Goal: Check status: Check status

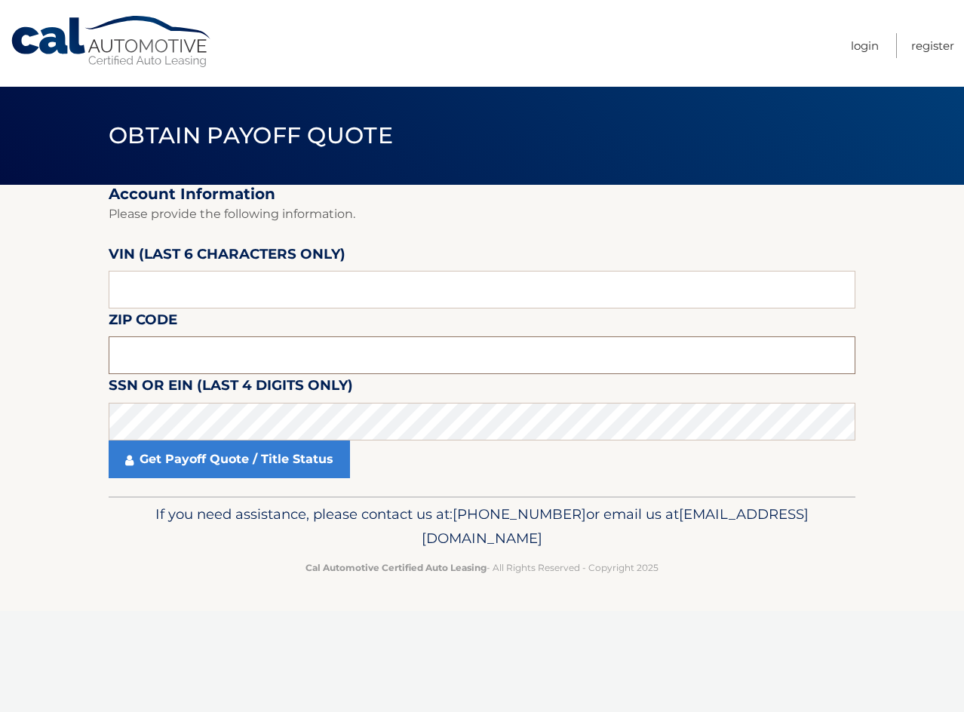
click at [362, 352] on input "text" at bounding box center [482, 356] width 747 height 38
type input "14304"
click at [371, 297] on input "text" at bounding box center [482, 290] width 747 height 38
click at [300, 294] on input "text" at bounding box center [482, 290] width 747 height 38
click at [165, 298] on input "text" at bounding box center [482, 290] width 747 height 38
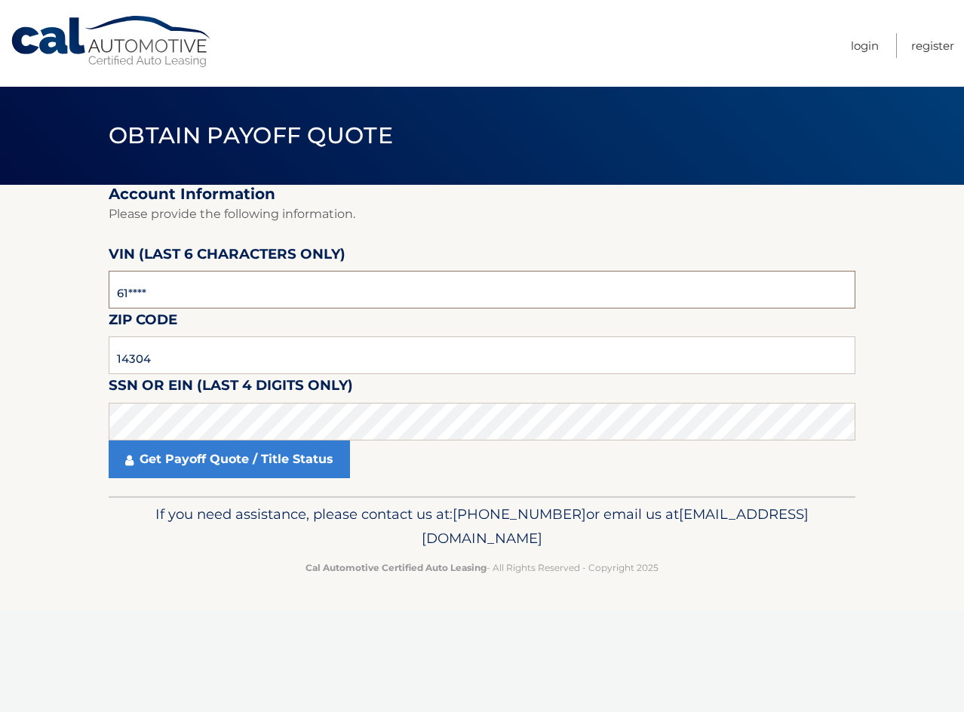
type input "6*****"
type input "514460"
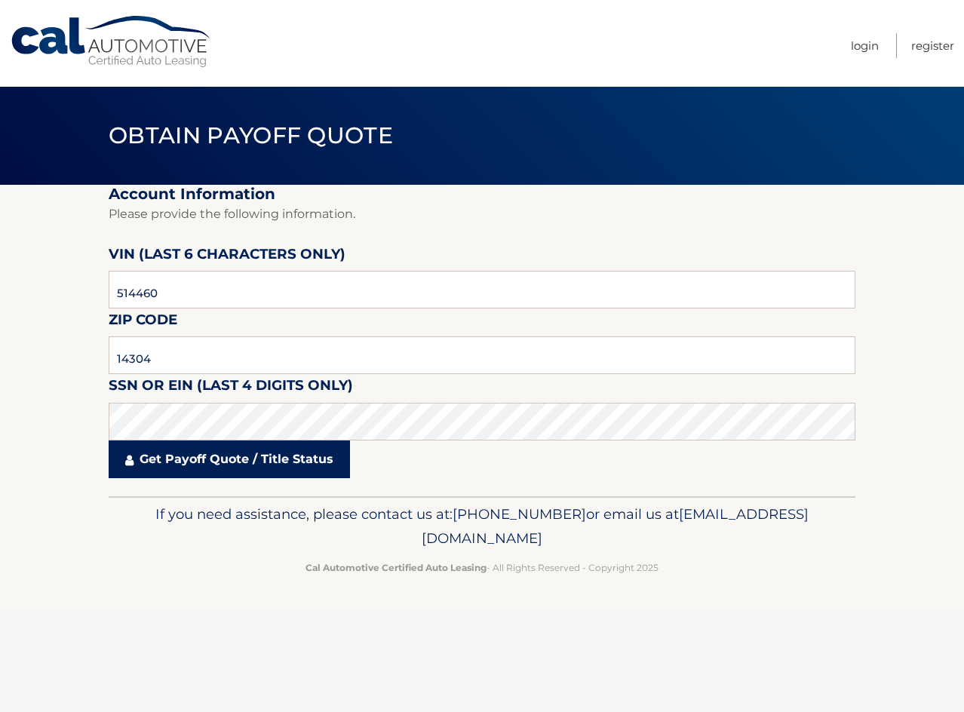
click at [238, 462] on link "Get Payoff Quote / Title Status" at bounding box center [229, 460] width 241 height 38
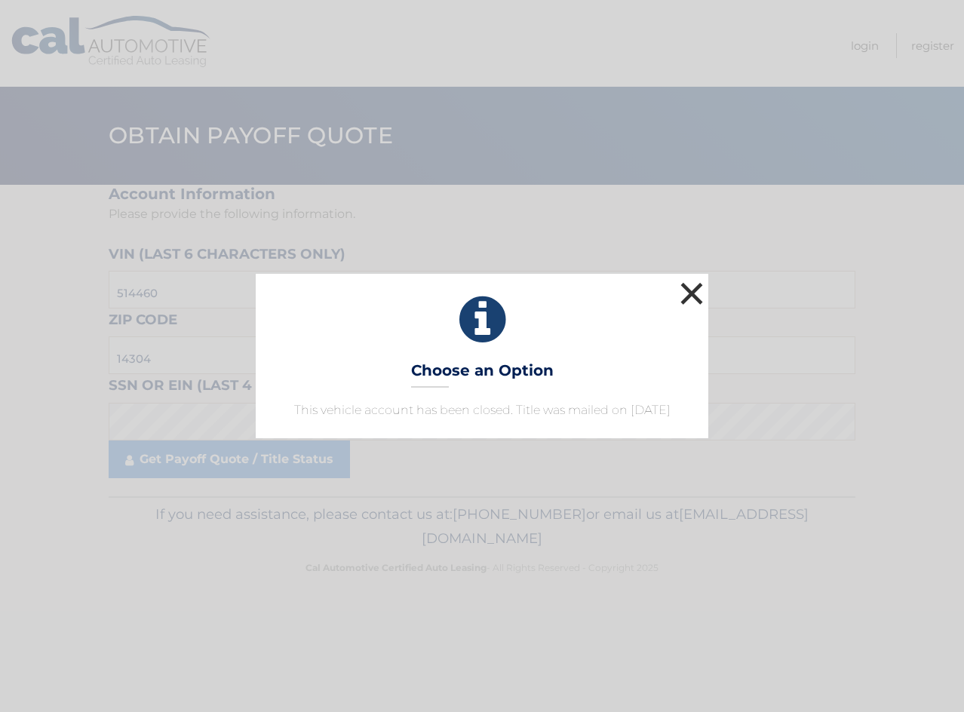
click at [690, 278] on button "×" at bounding box center [692, 293] width 30 height 30
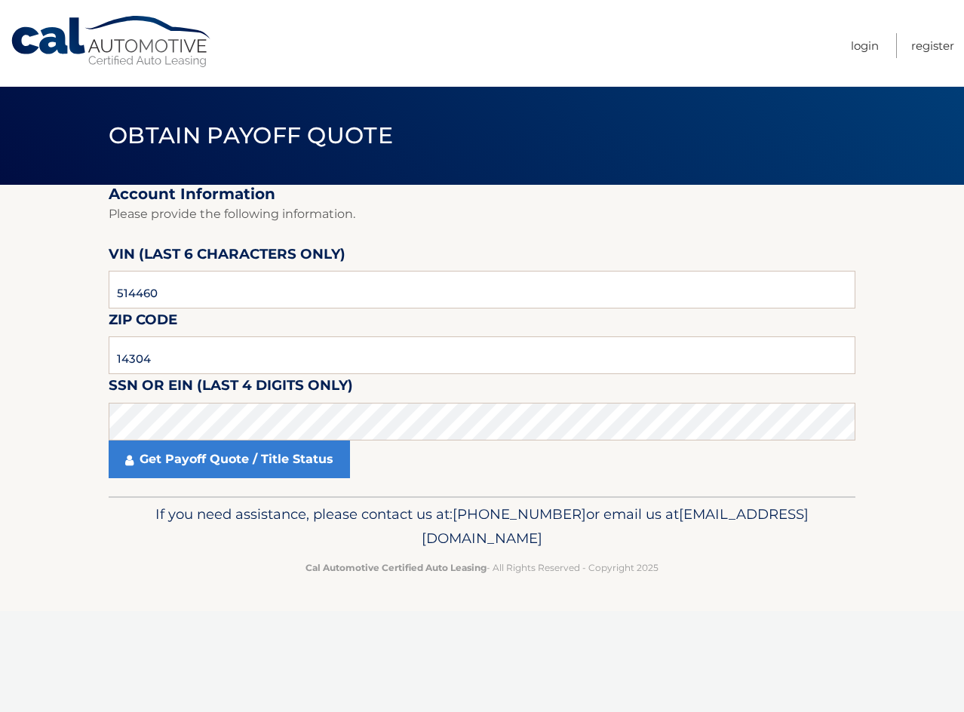
click at [631, 214] on p "Please provide the following information." at bounding box center [482, 214] width 747 height 21
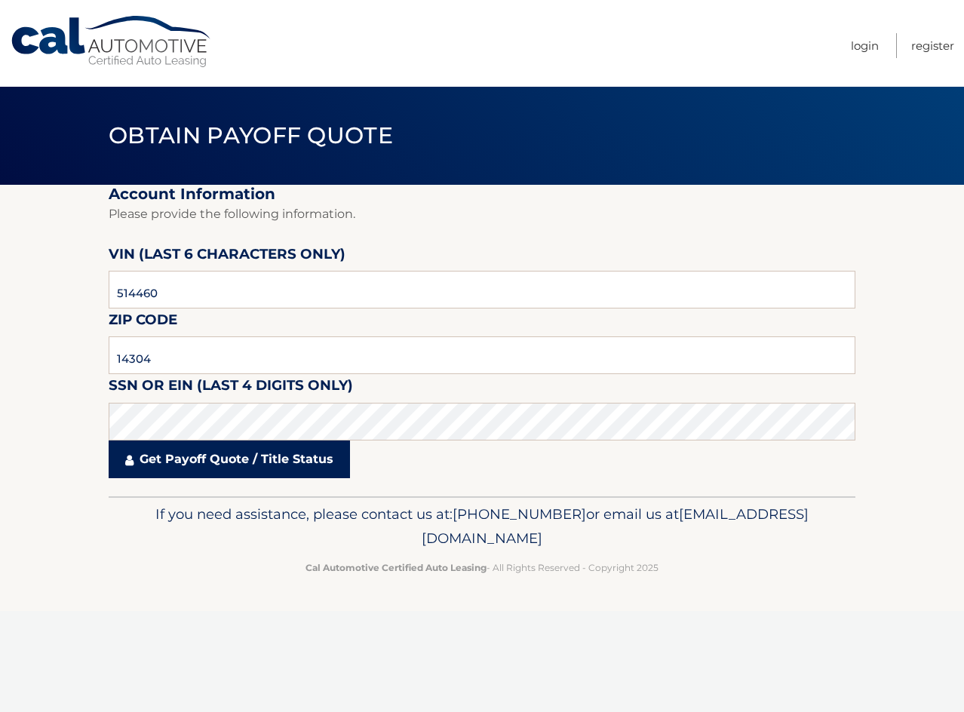
click at [241, 454] on link "Get Payoff Quote / Title Status" at bounding box center [229, 460] width 241 height 38
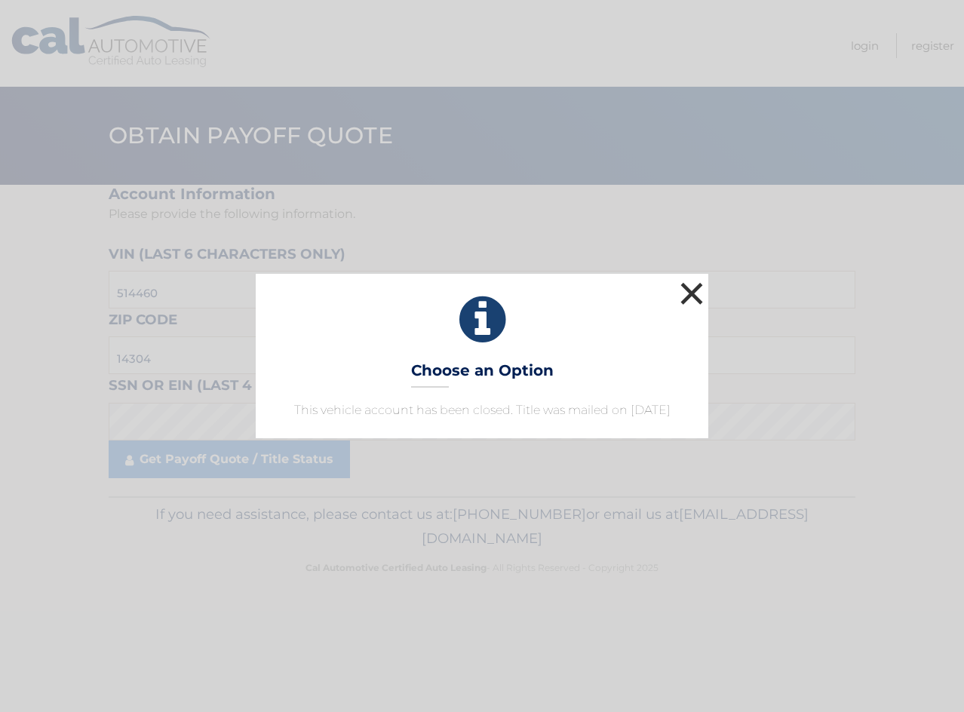
click at [684, 285] on button "×" at bounding box center [692, 293] width 30 height 30
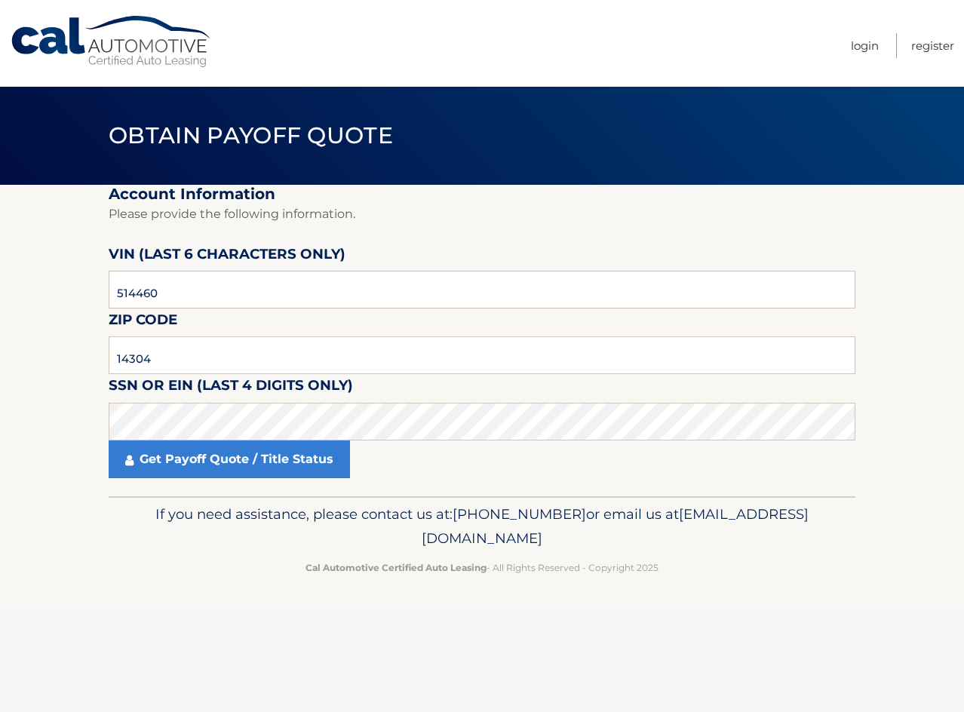
click at [463, 238] on fieldset "Account Information Please provide the following information. [PERSON_NAME] (la…" at bounding box center [482, 341] width 747 height 312
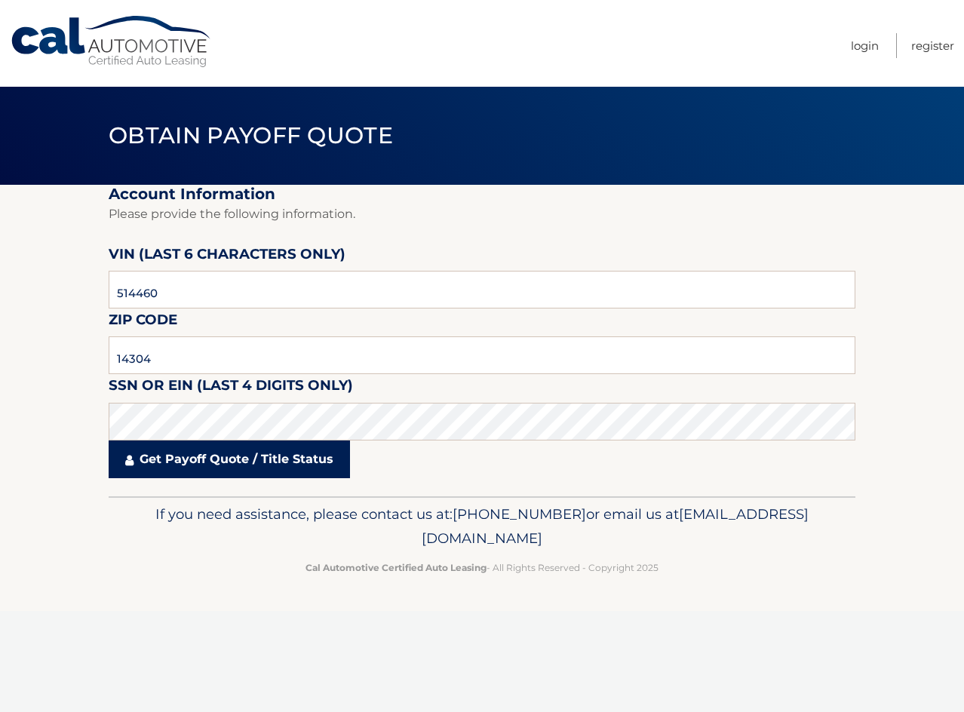
click at [217, 458] on link "Get Payoff Quote / Title Status" at bounding box center [229, 460] width 241 height 38
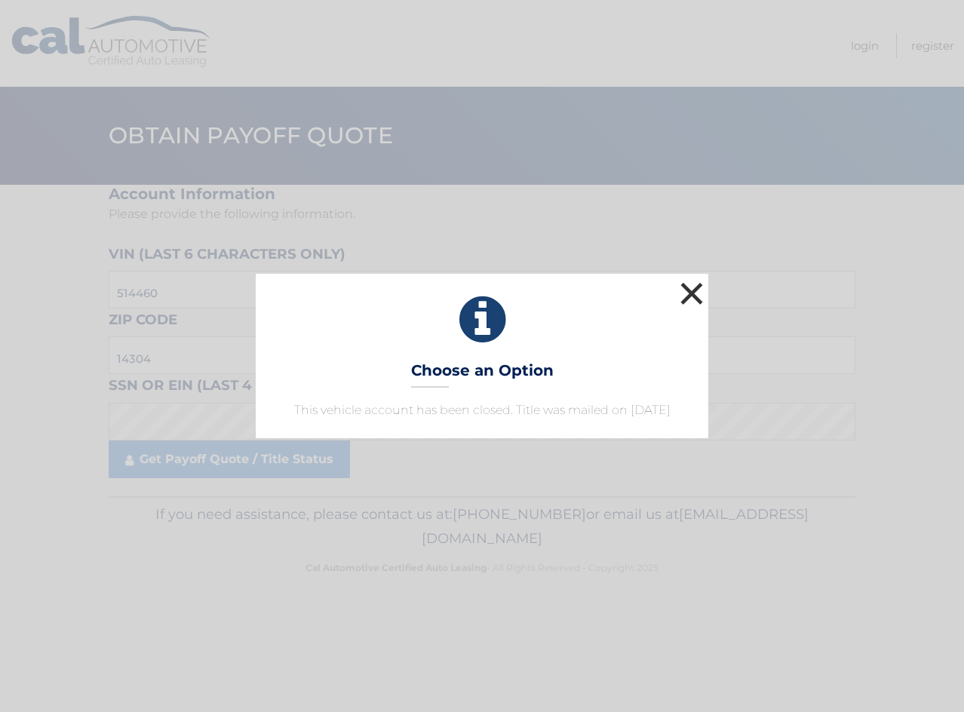
click at [689, 278] on button "×" at bounding box center [692, 293] width 30 height 30
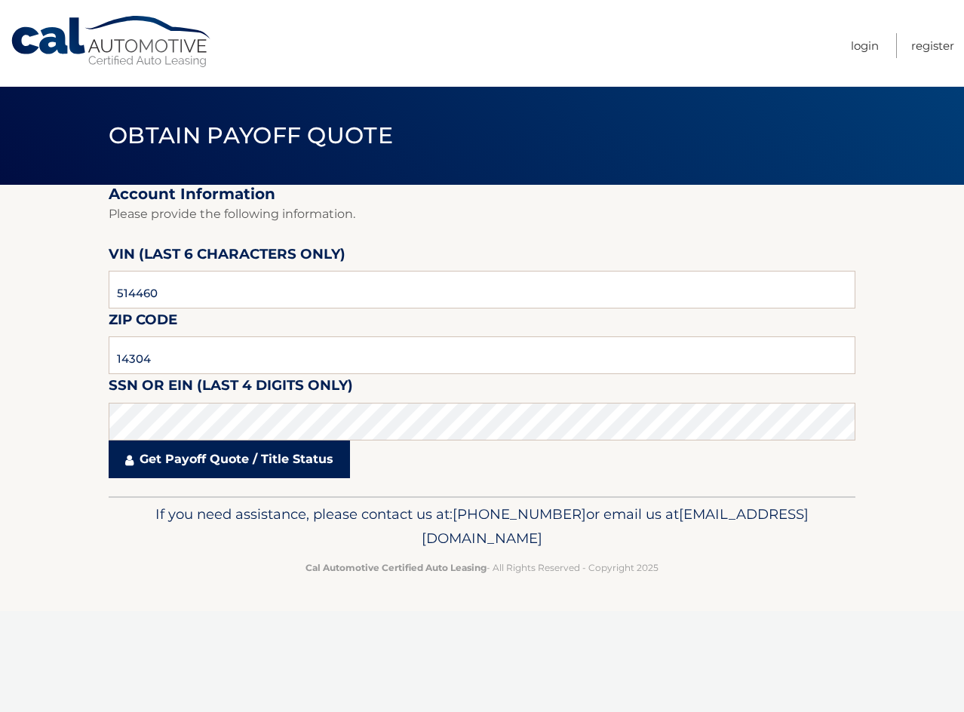
click at [257, 457] on link "Get Payoff Quote / Title Status" at bounding box center [229, 460] width 241 height 38
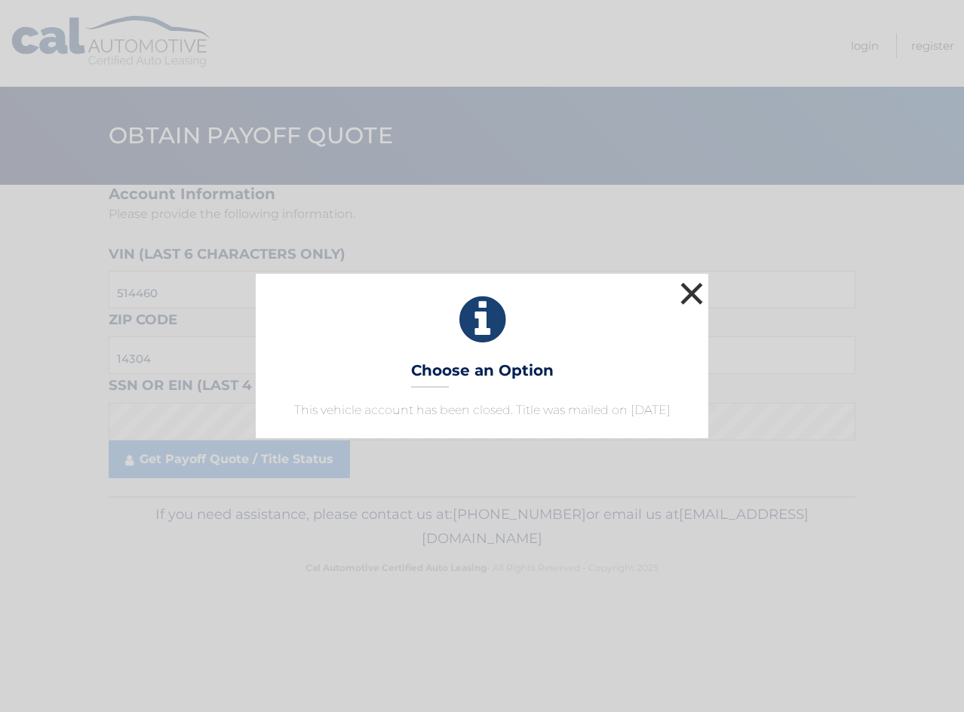
click at [691, 279] on button "×" at bounding box center [692, 293] width 30 height 30
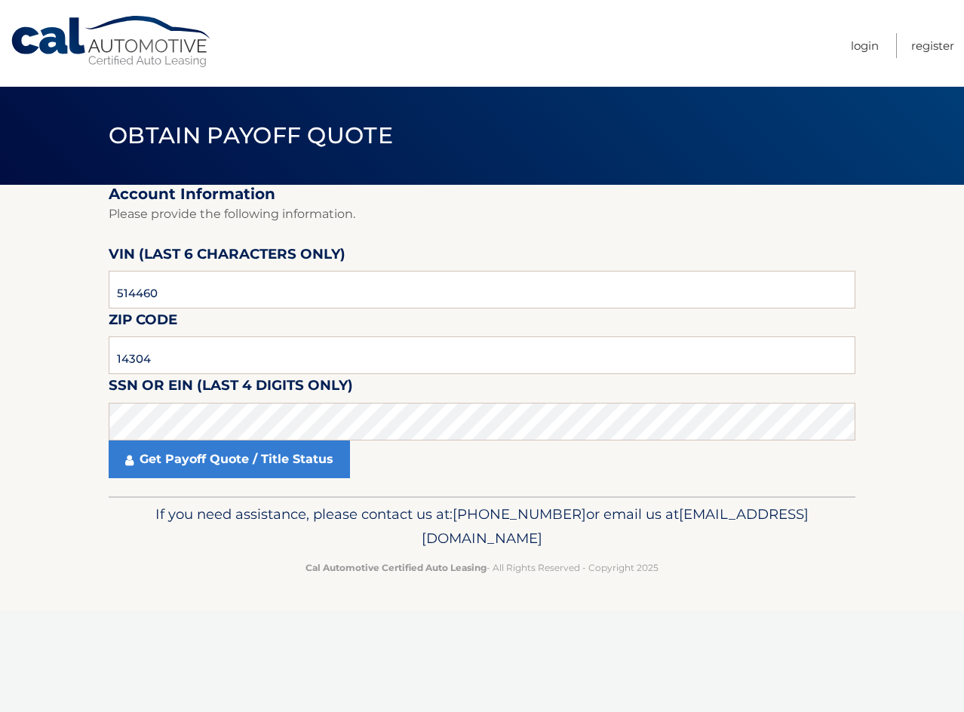
click at [715, 229] on fieldset "Account Information Please provide the following information. [PERSON_NAME] (la…" at bounding box center [482, 341] width 747 height 312
